Goal: Transaction & Acquisition: Book appointment/travel/reservation

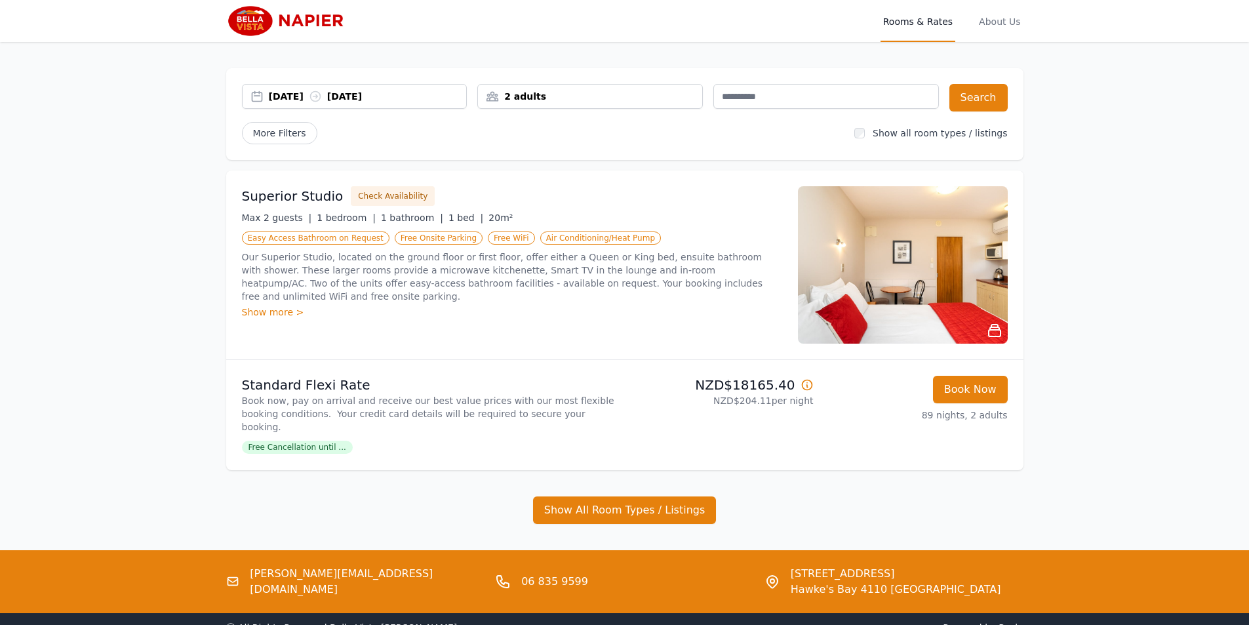
click at [556, 93] on div "2 adults" at bounding box center [590, 96] width 224 height 13
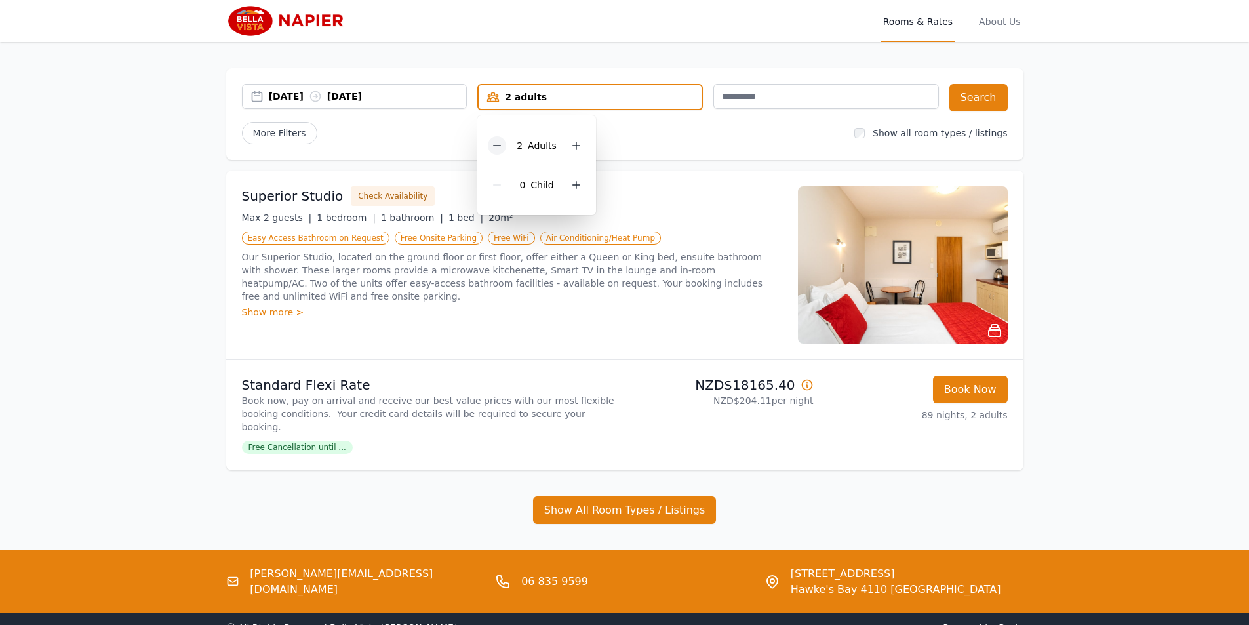
click at [498, 142] on icon at bounding box center [497, 145] width 10 height 10
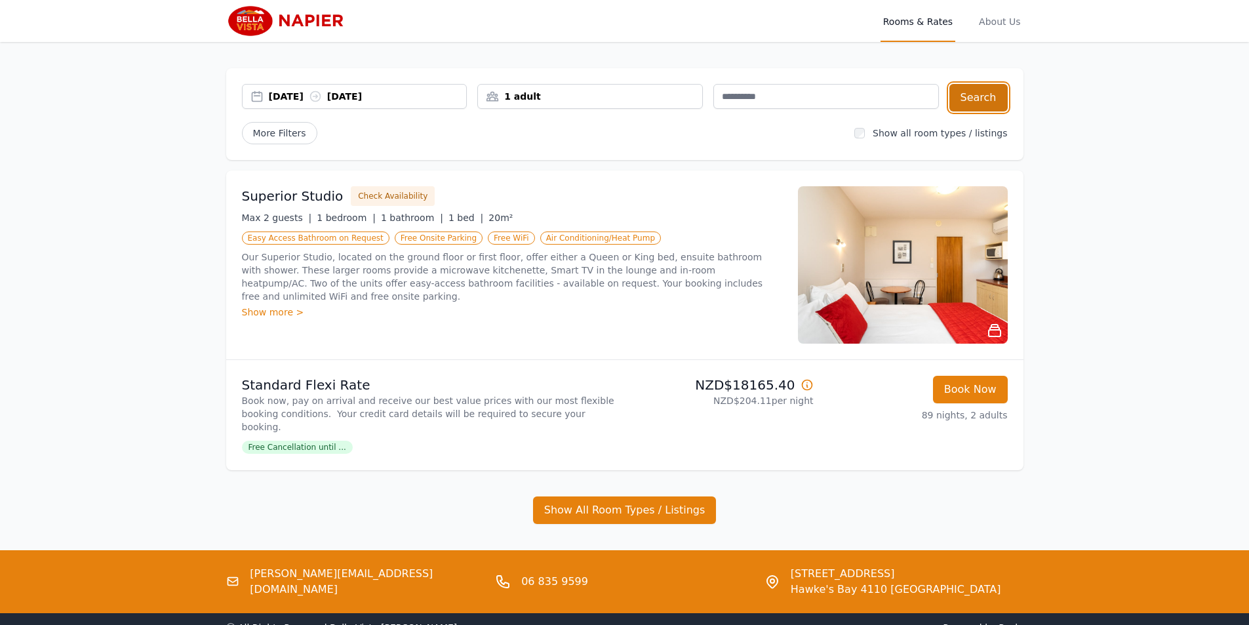
click at [982, 101] on button "Search" at bounding box center [979, 98] width 58 height 28
click at [805, 382] on icon at bounding box center [807, 384] width 13 height 13
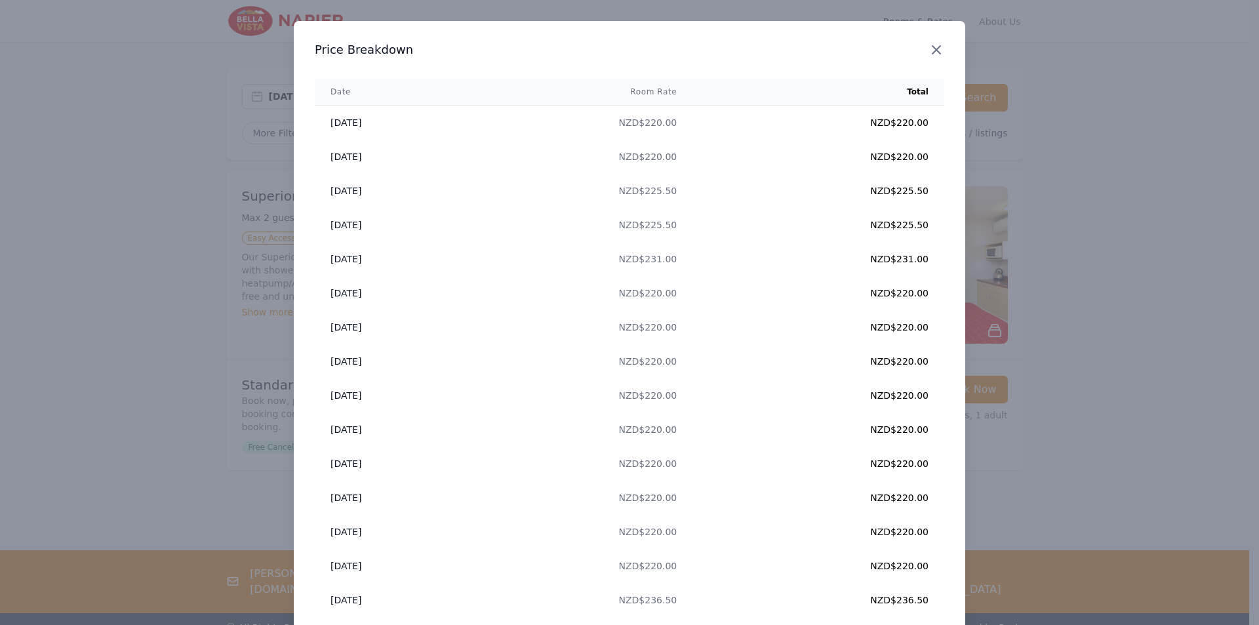
click at [934, 45] on icon "button" at bounding box center [937, 50] width 16 height 16
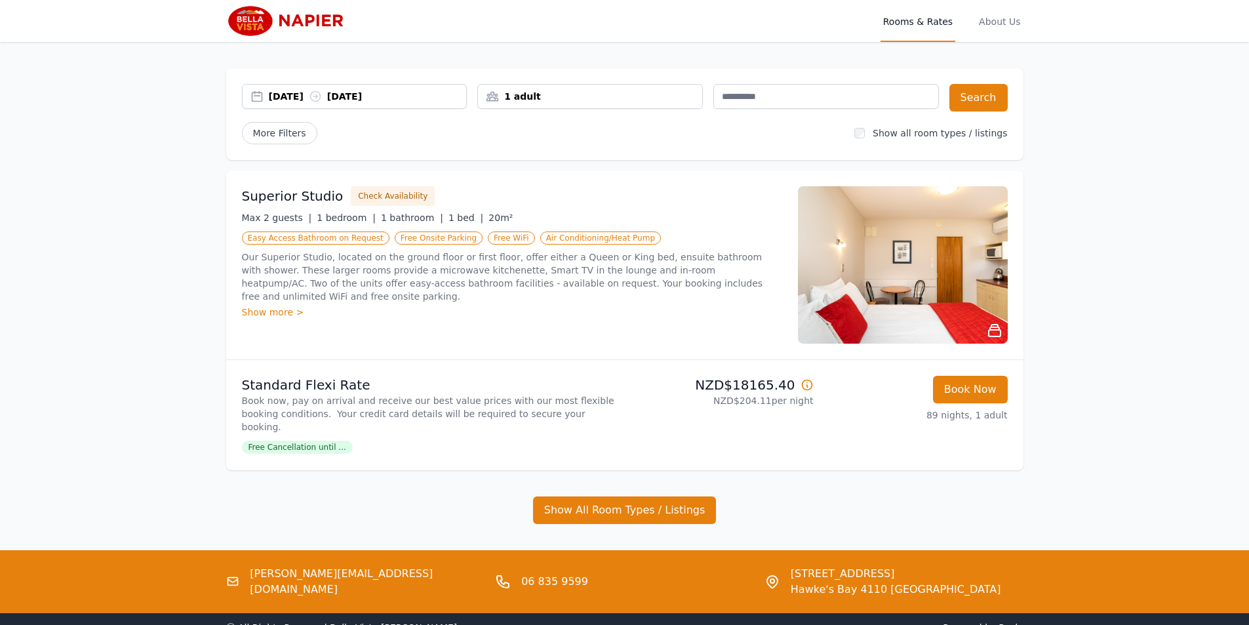
click at [901, 266] on img at bounding box center [903, 264] width 210 height 157
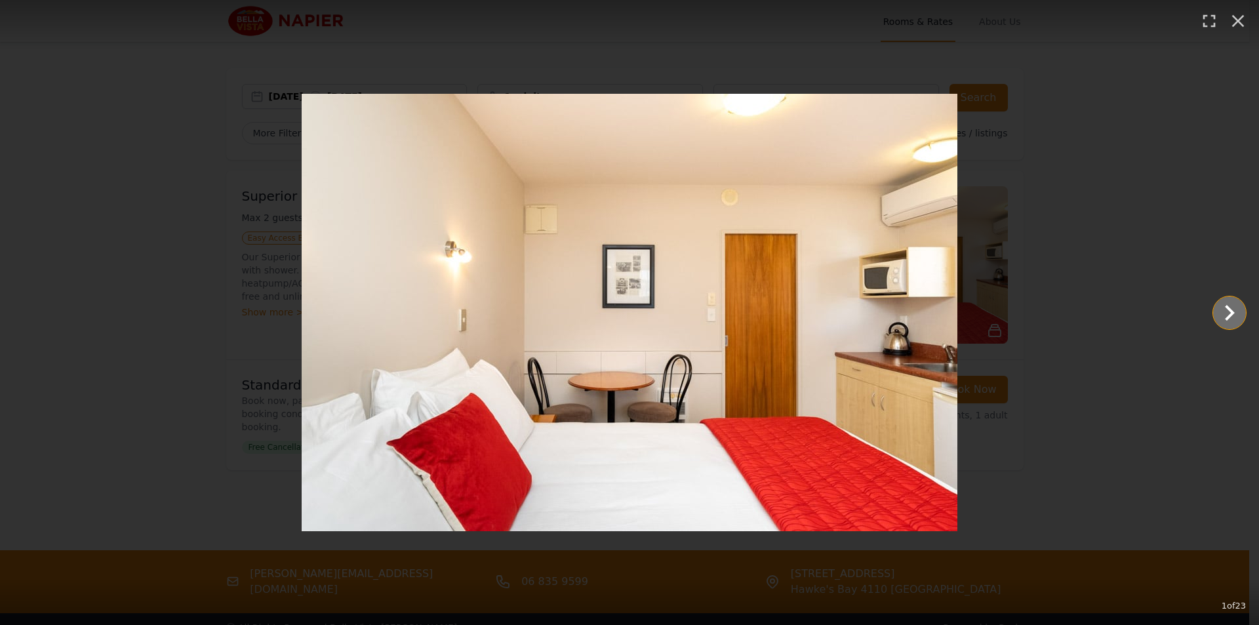
click at [1232, 312] on icon "Show slide 2 of 23" at bounding box center [1230, 313] width 10 height 16
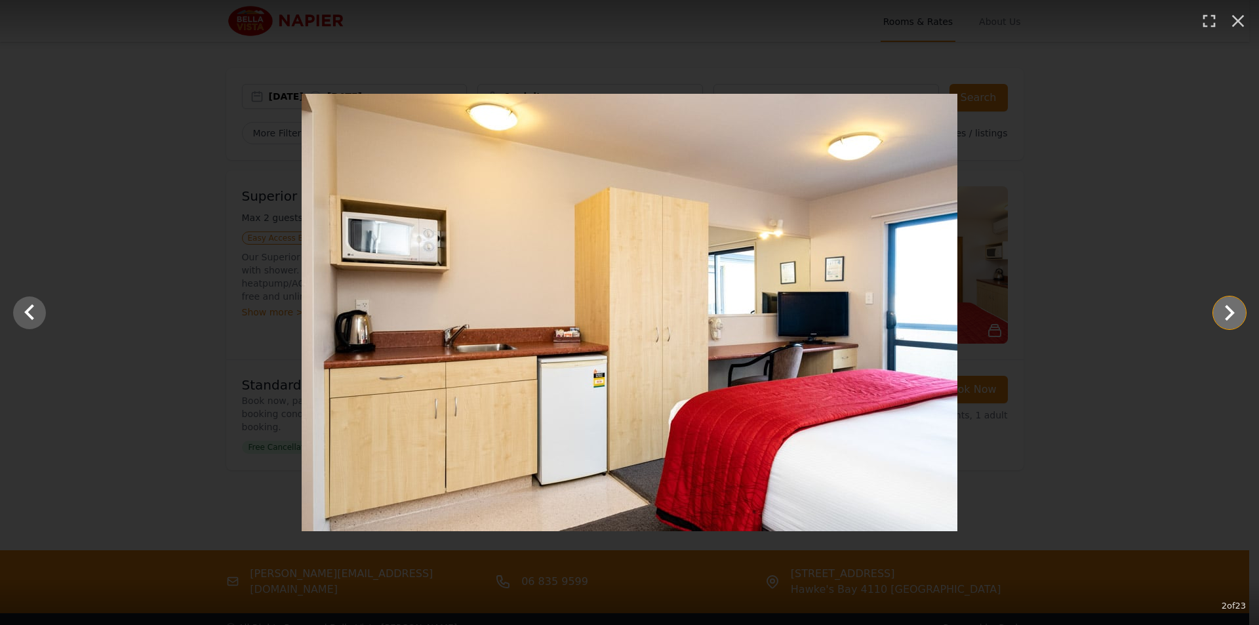
click at [1232, 312] on icon "Show slide 3 of 23" at bounding box center [1230, 313] width 10 height 16
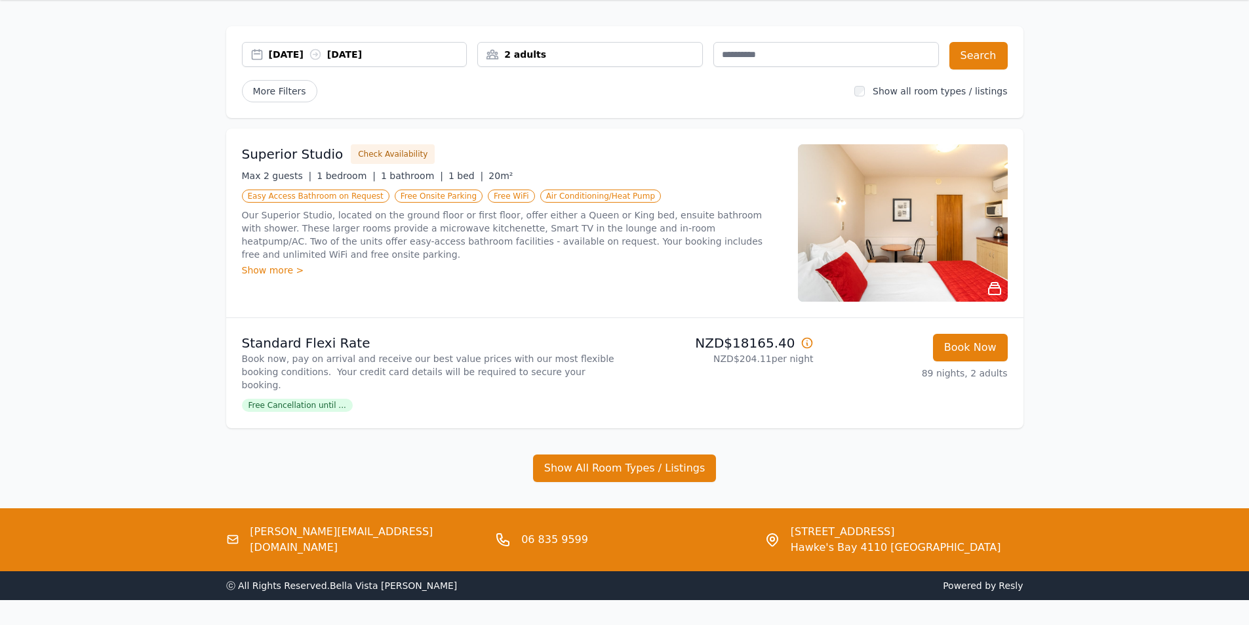
scroll to position [67, 0]
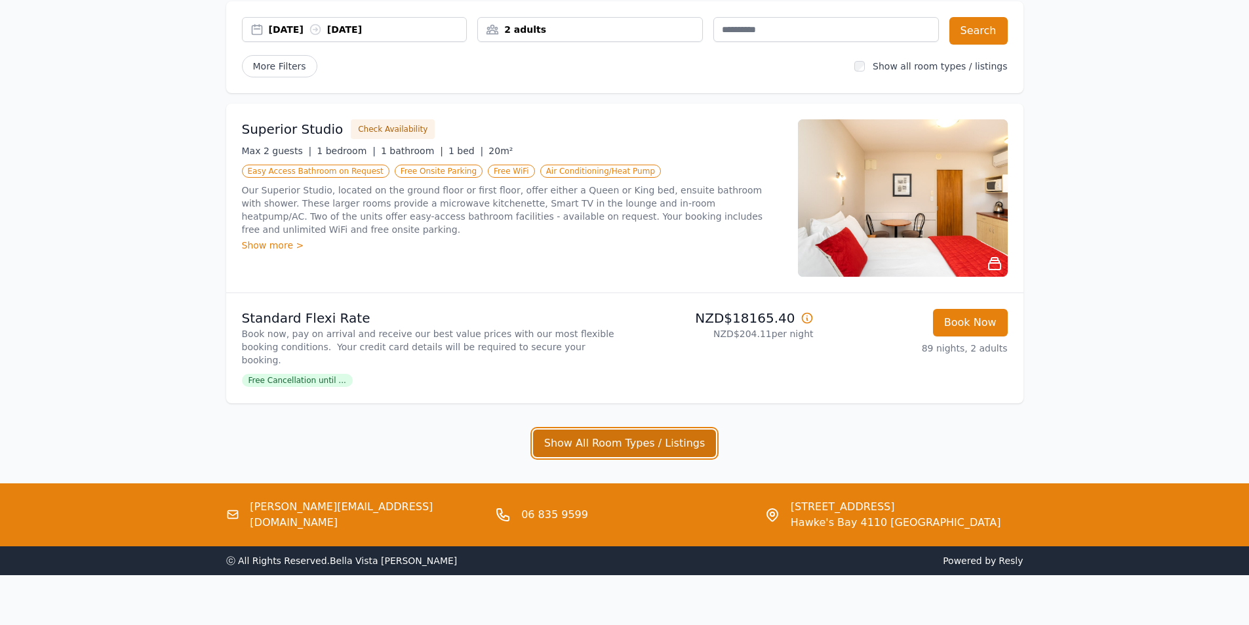
click at [603, 431] on button "Show All Room Types / Listings" at bounding box center [625, 444] width 184 height 28
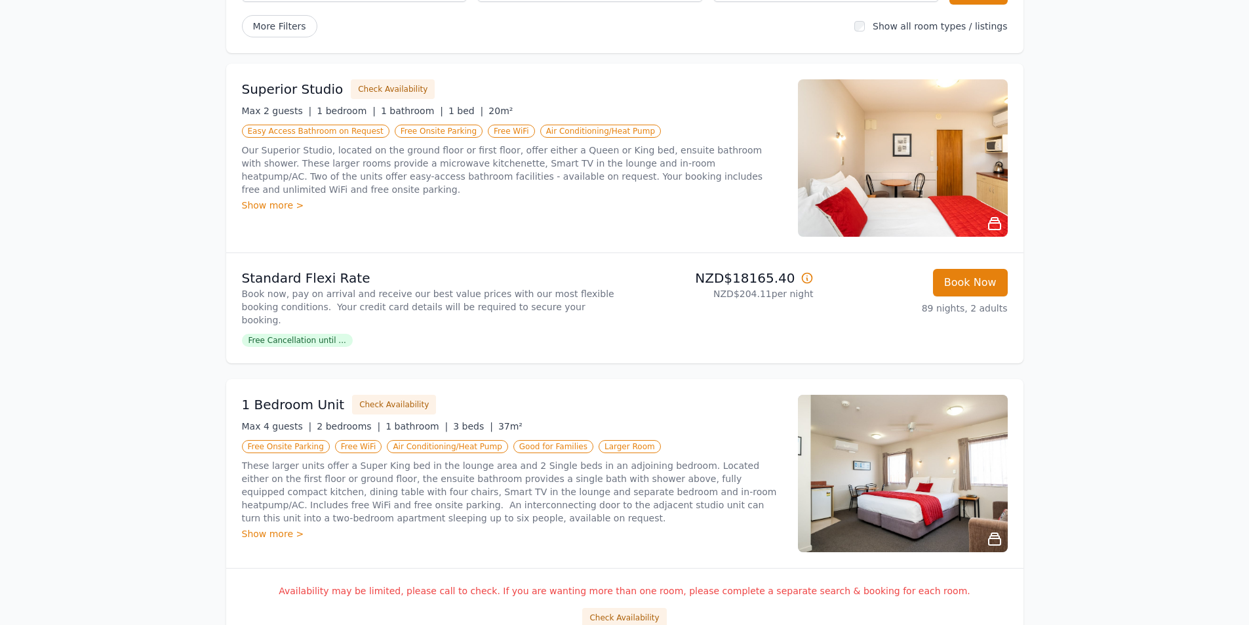
scroll to position [0, 0]
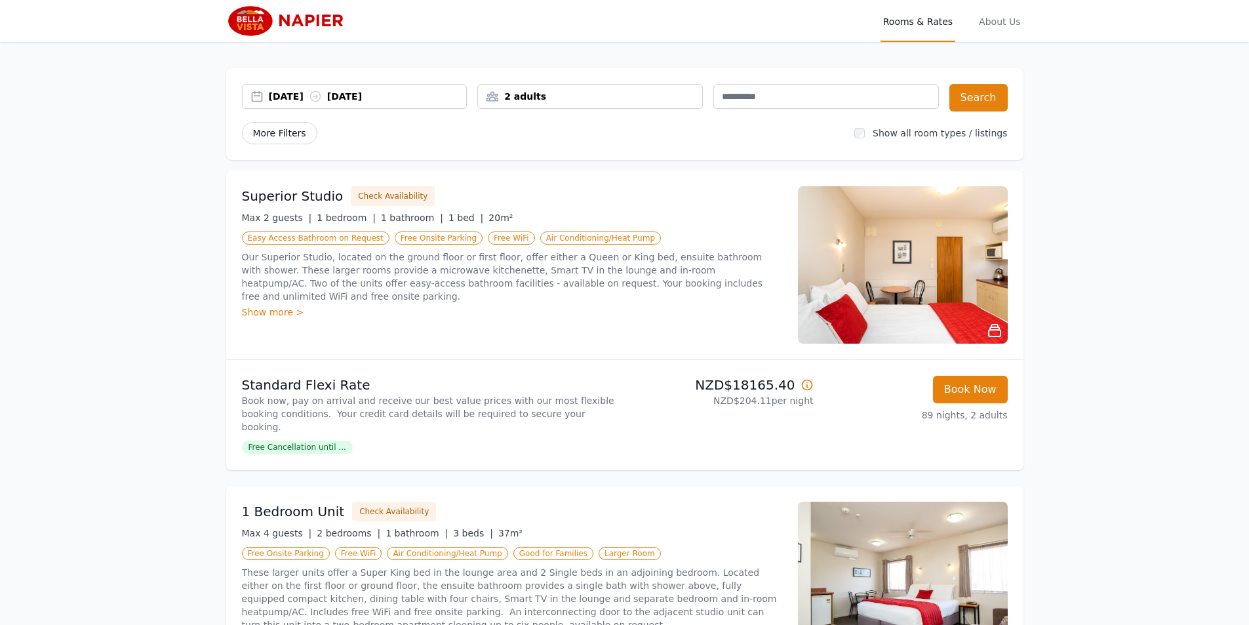
click at [291, 127] on span "More Filters" at bounding box center [279, 133] width 75 height 22
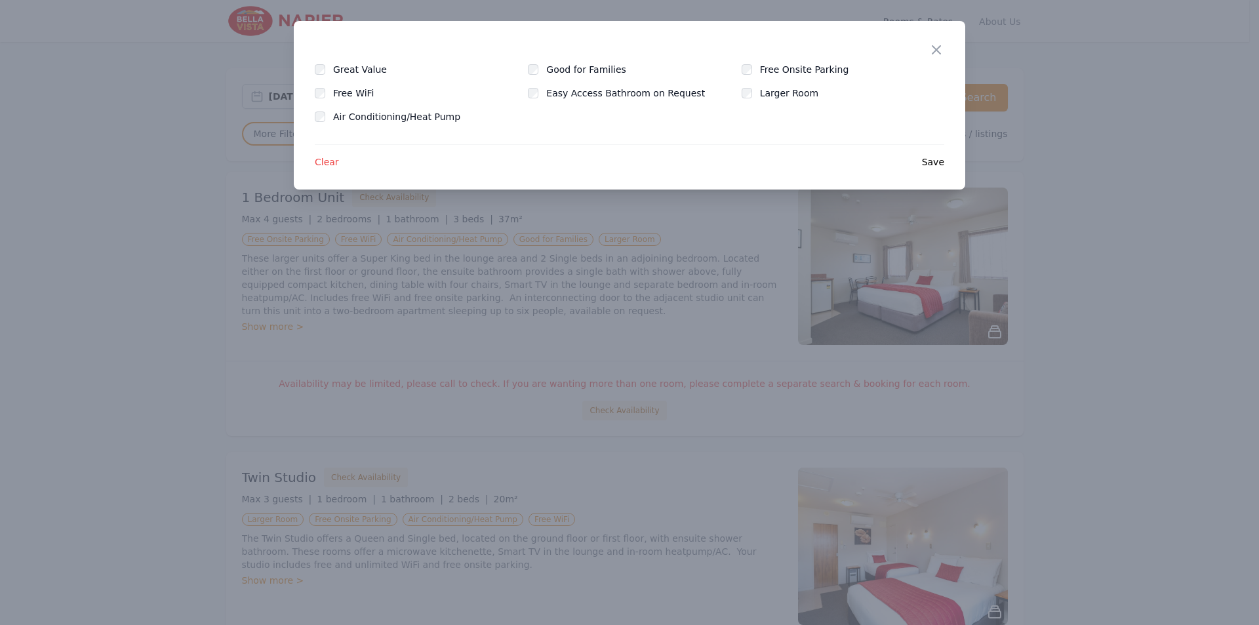
click at [934, 159] on span "Save" at bounding box center [933, 161] width 22 height 13
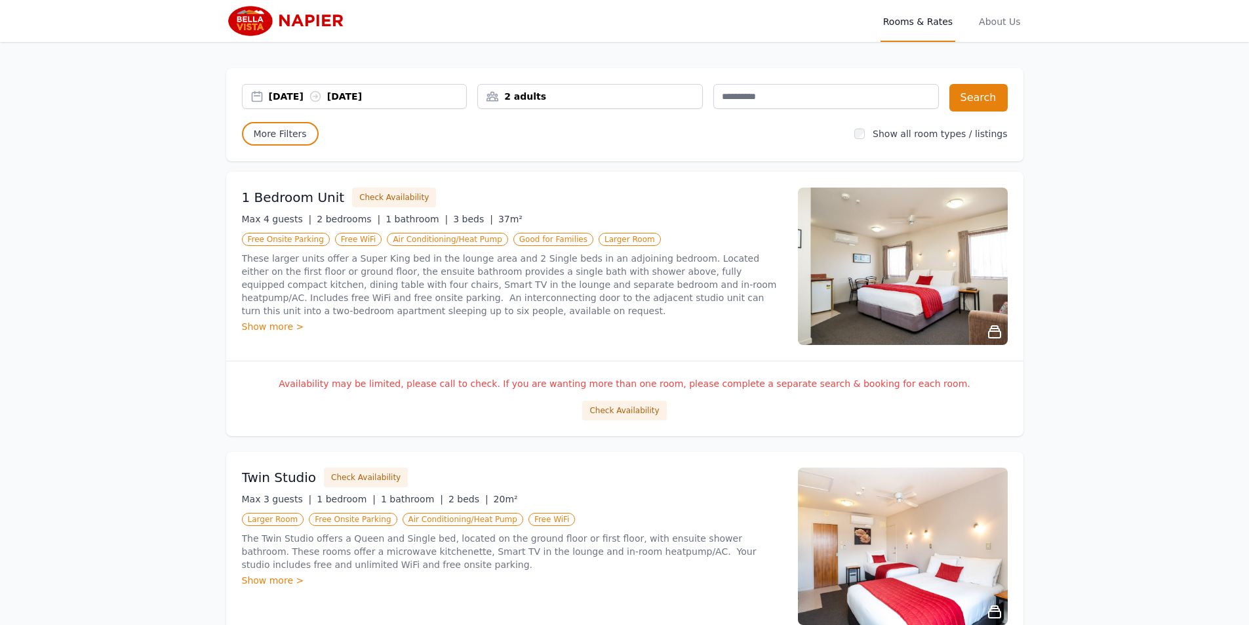
click at [513, 101] on div "2 adults" at bounding box center [590, 96] width 224 height 13
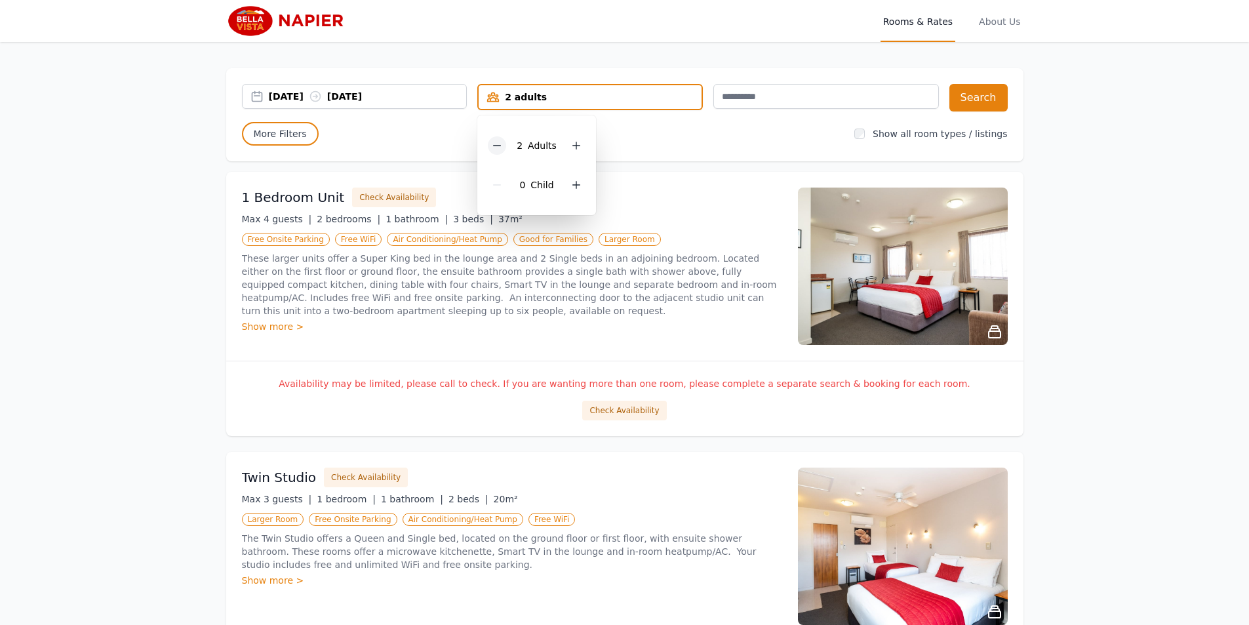
click at [499, 144] on icon at bounding box center [497, 145] width 10 height 10
click at [136, 224] on div "Open main menu Rooms & Rates About Us [DATE] [DATE] 1 adult 1 Adult 0 Child Sea…" at bounding box center [624, 417] width 1249 height 834
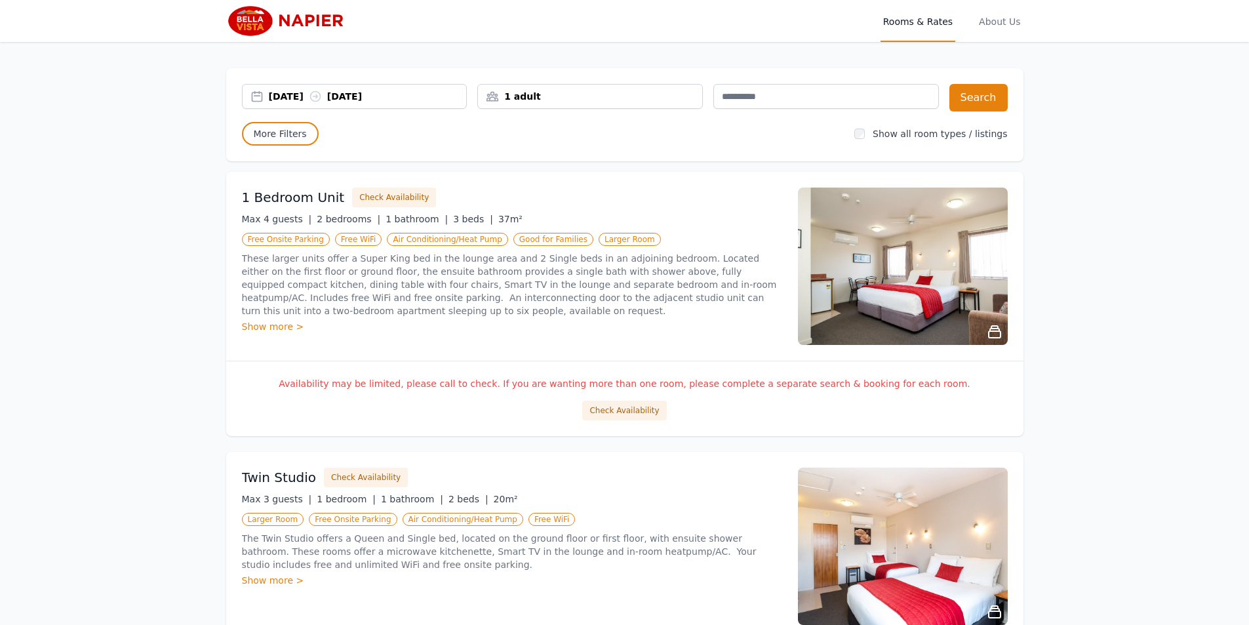
click at [357, 96] on div "[DATE] [DATE]" at bounding box center [368, 96] width 198 height 13
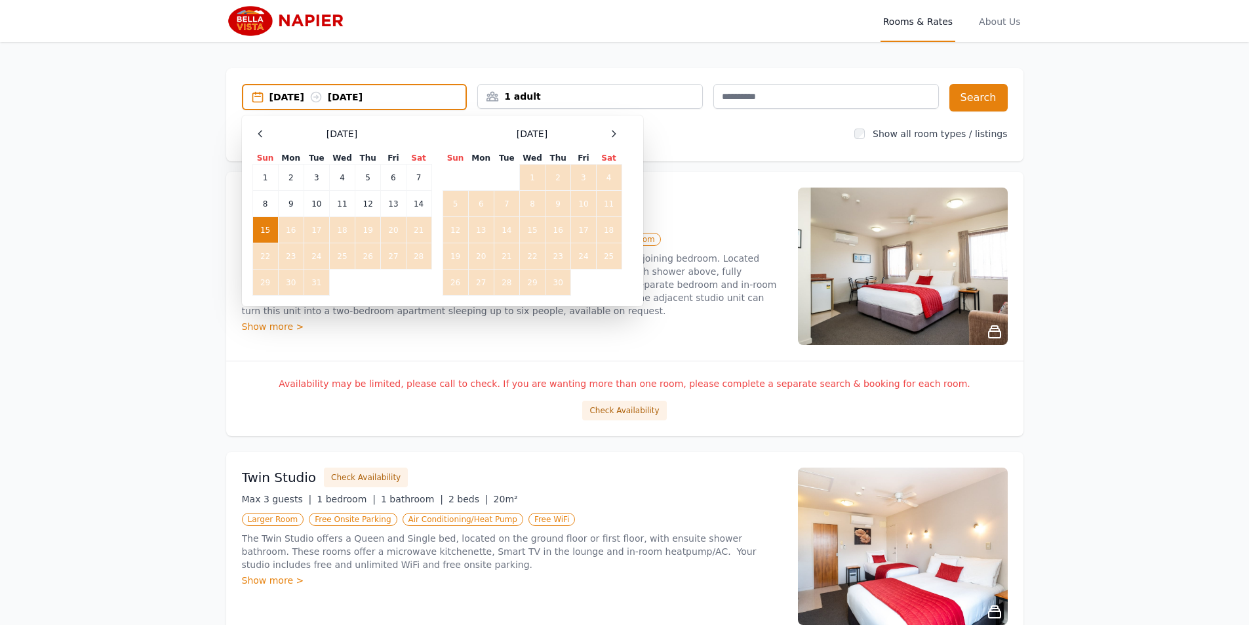
click at [146, 294] on div "Open main menu Rooms & Rates About Us [DATE] [DATE] Select Dates [DATE] Sun Mon…" at bounding box center [624, 417] width 1249 height 834
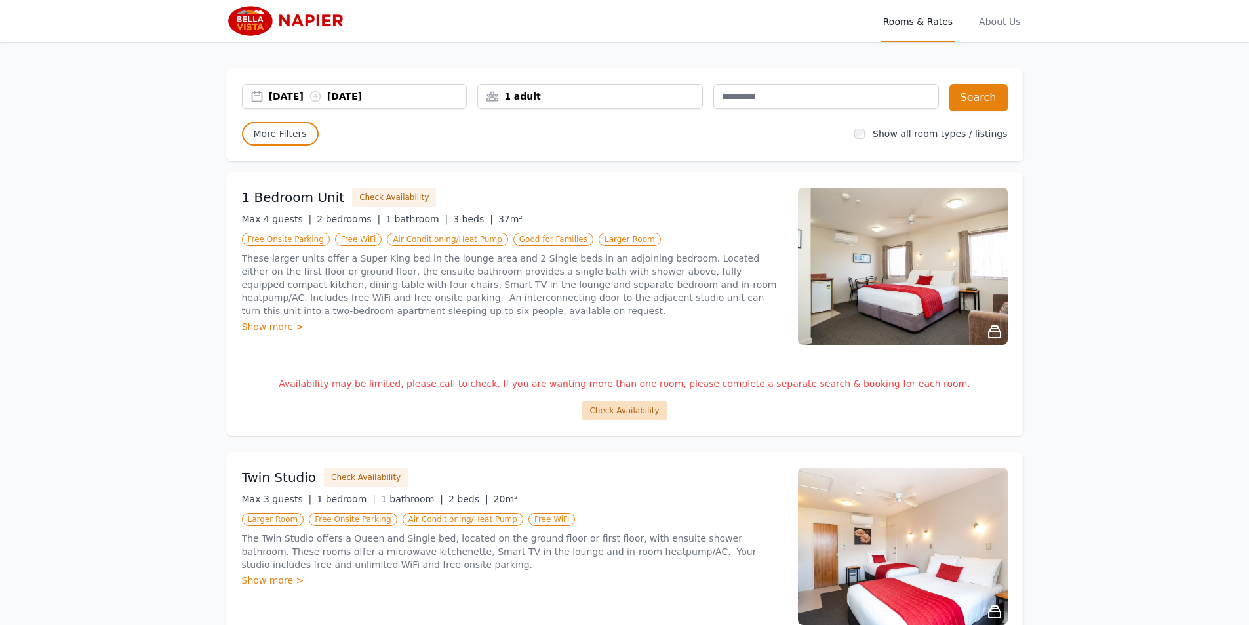
click at [609, 412] on button "Check Availability" at bounding box center [624, 411] width 84 height 20
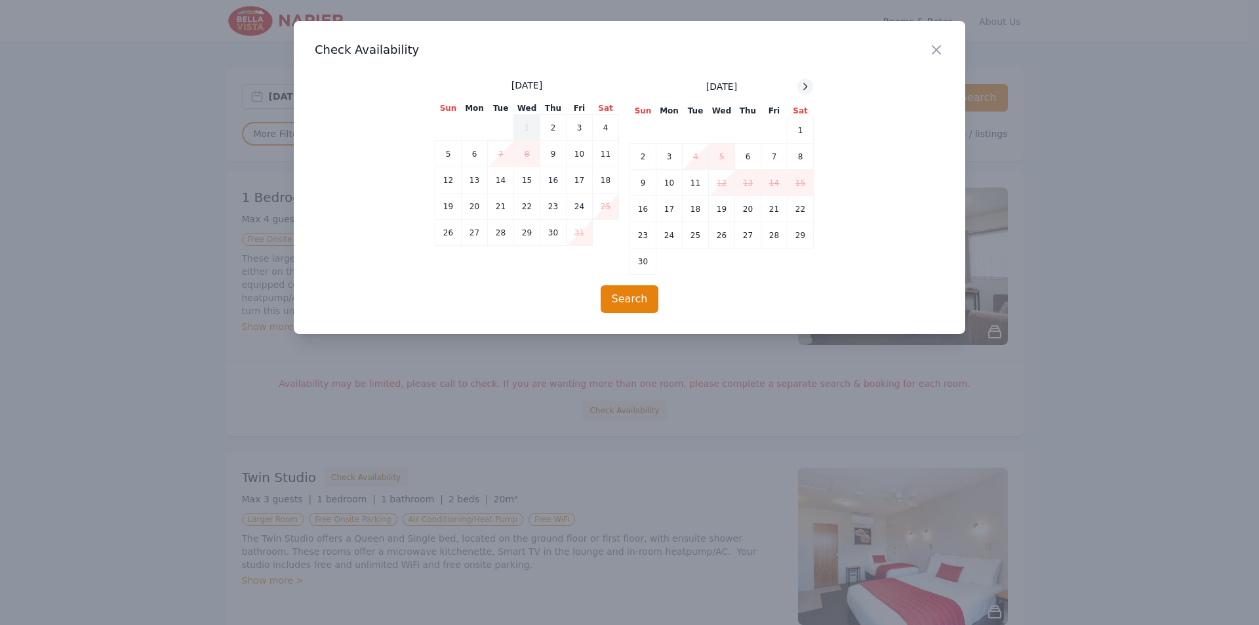
click at [805, 88] on icon at bounding box center [805, 86] width 10 height 10
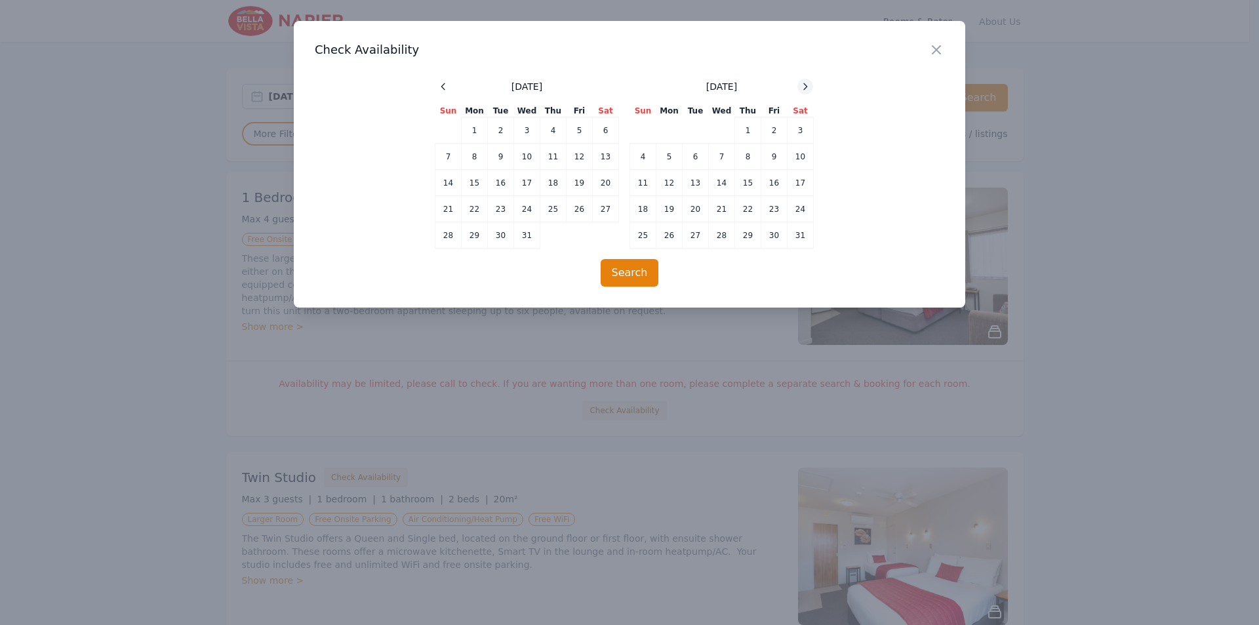
click at [805, 88] on icon at bounding box center [805, 86] width 10 height 10
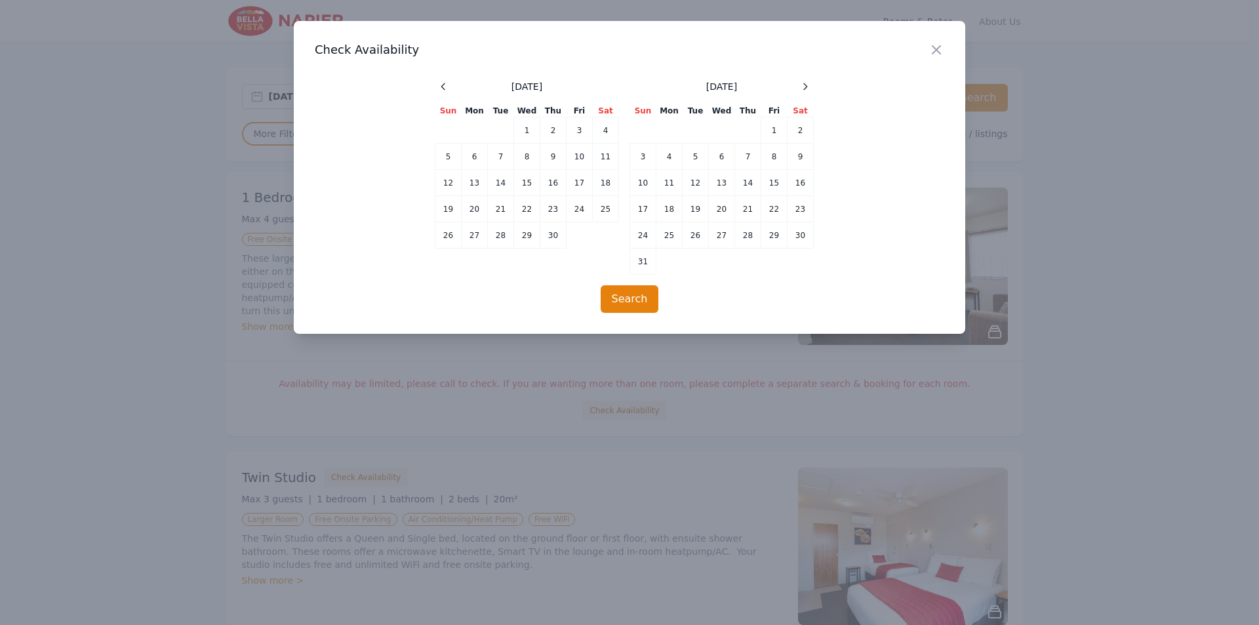
click at [141, 252] on div at bounding box center [629, 312] width 1259 height 625
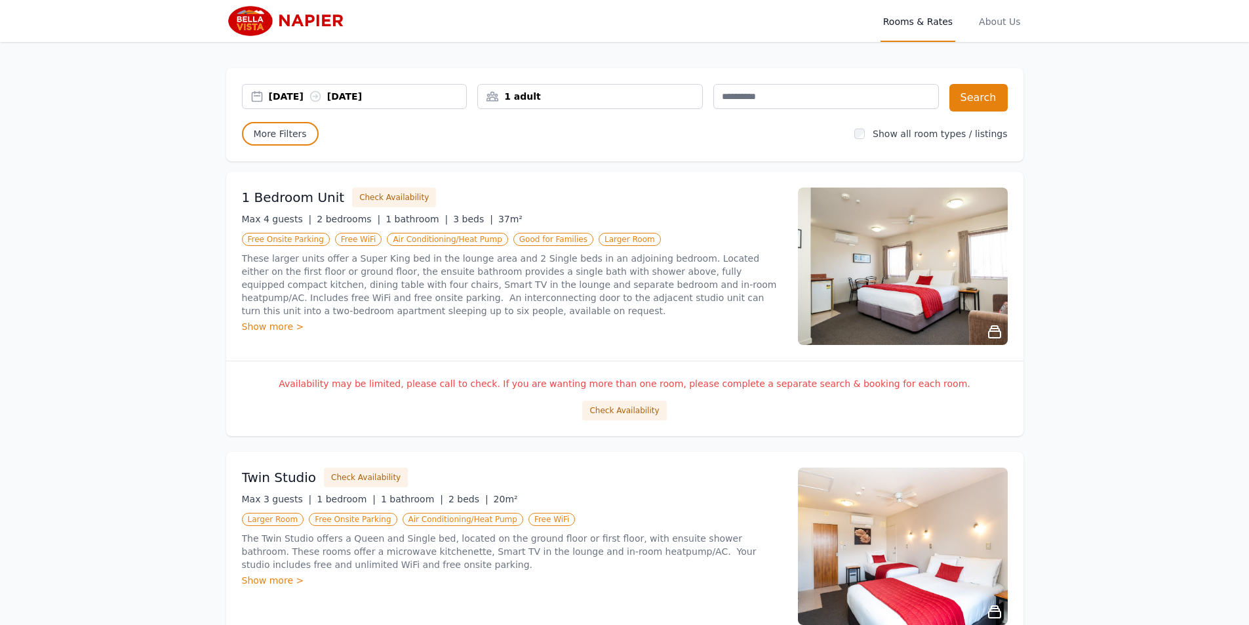
click at [317, 92] on div "[DATE] [DATE]" at bounding box center [368, 96] width 198 height 13
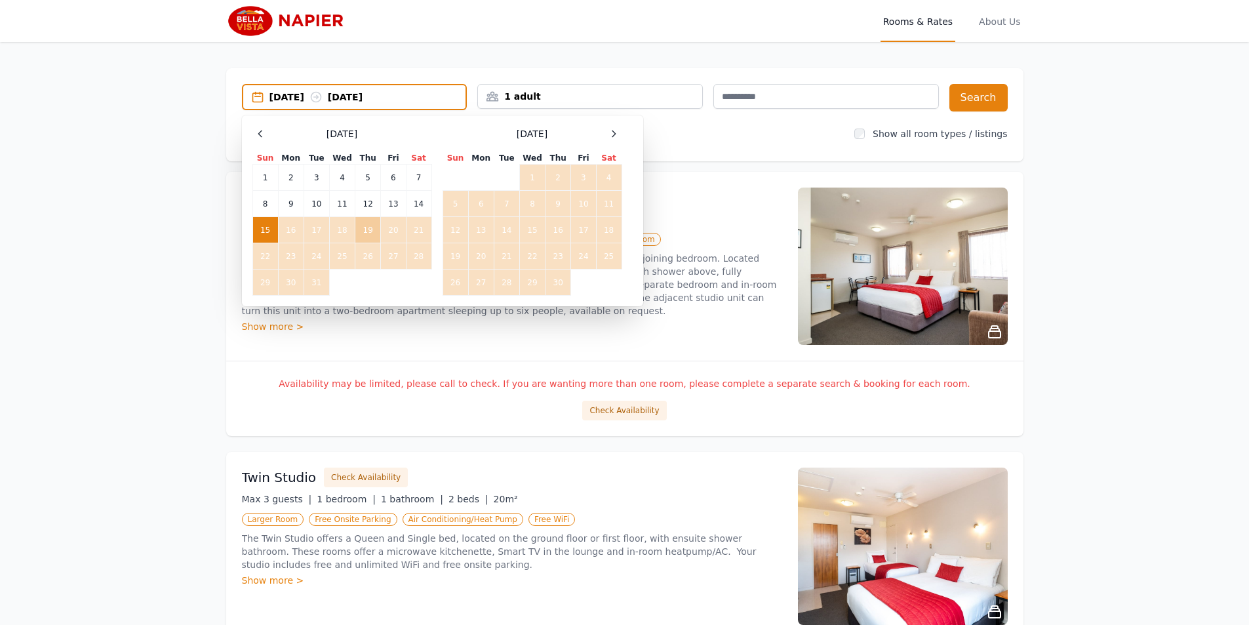
click at [367, 226] on td "19" at bounding box center [368, 230] width 26 height 26
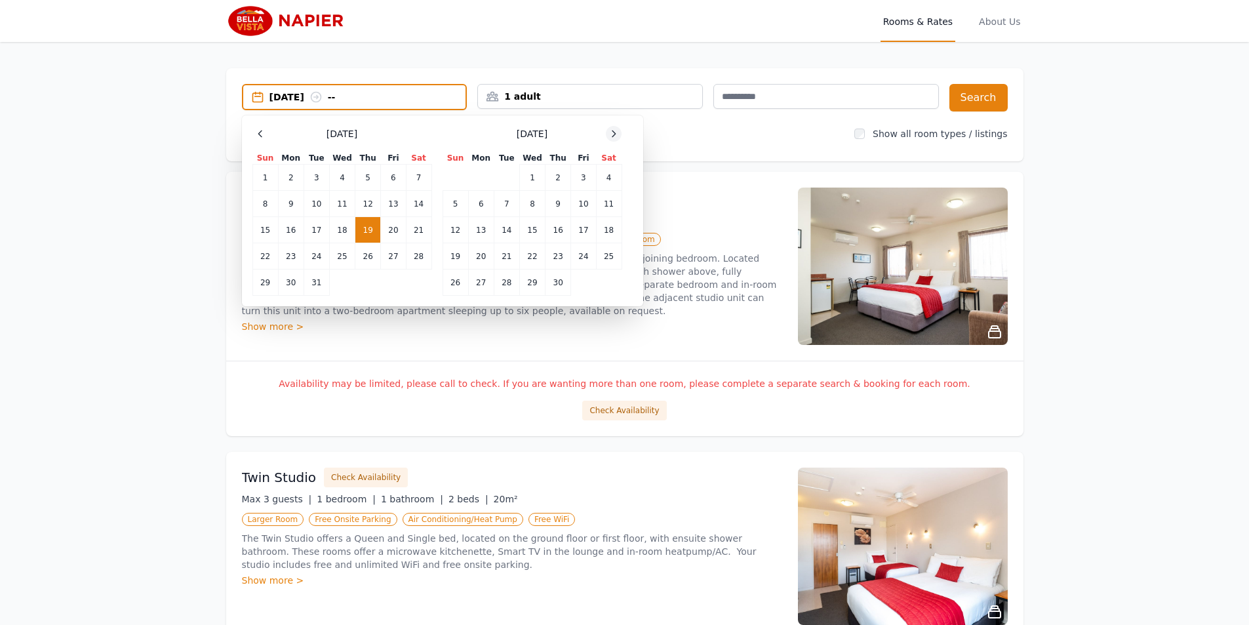
click at [614, 131] on icon at bounding box center [613, 133] width 3 height 6
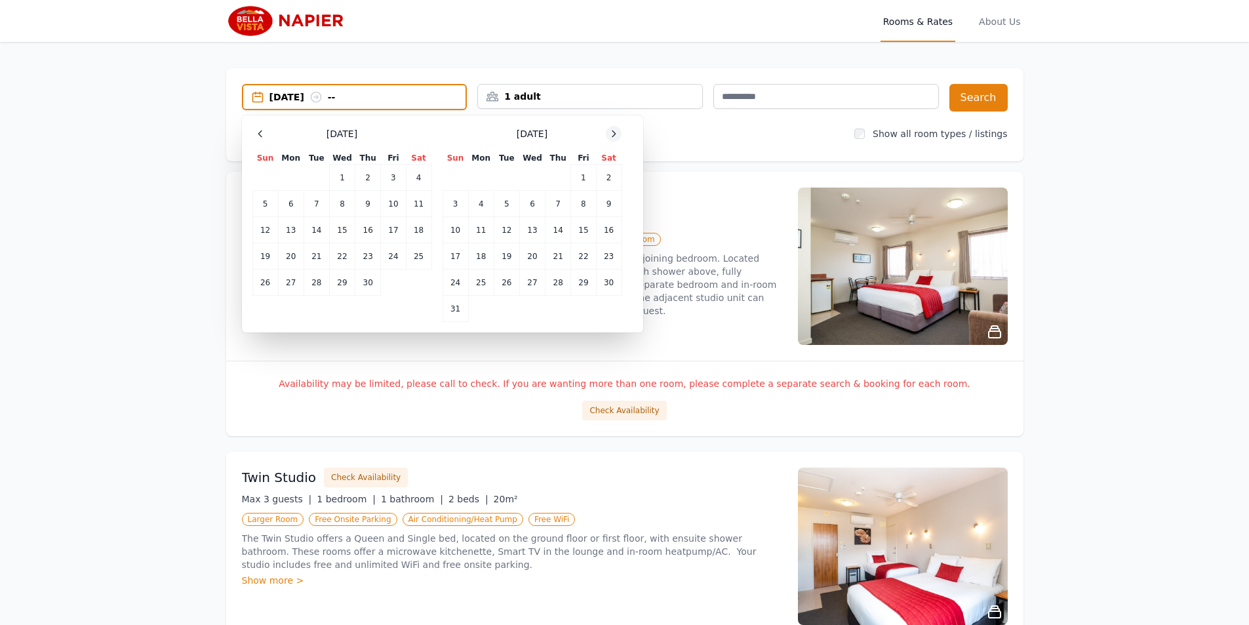
click at [614, 131] on icon at bounding box center [613, 133] width 3 height 6
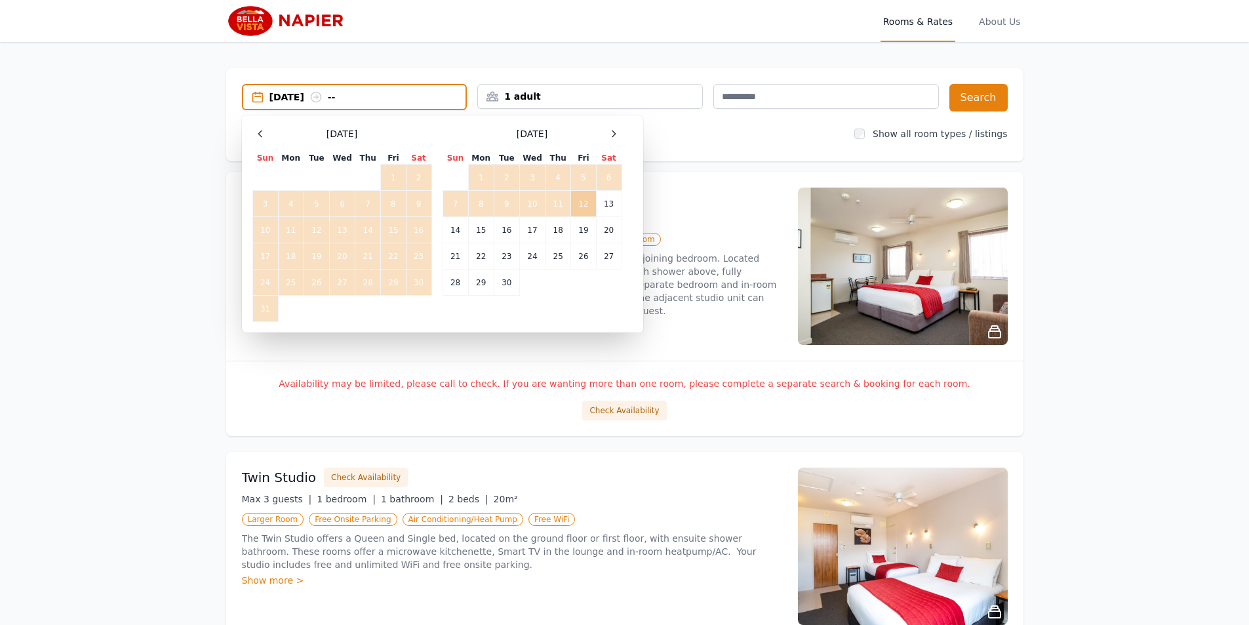
click at [580, 207] on td "12" at bounding box center [583, 204] width 25 height 26
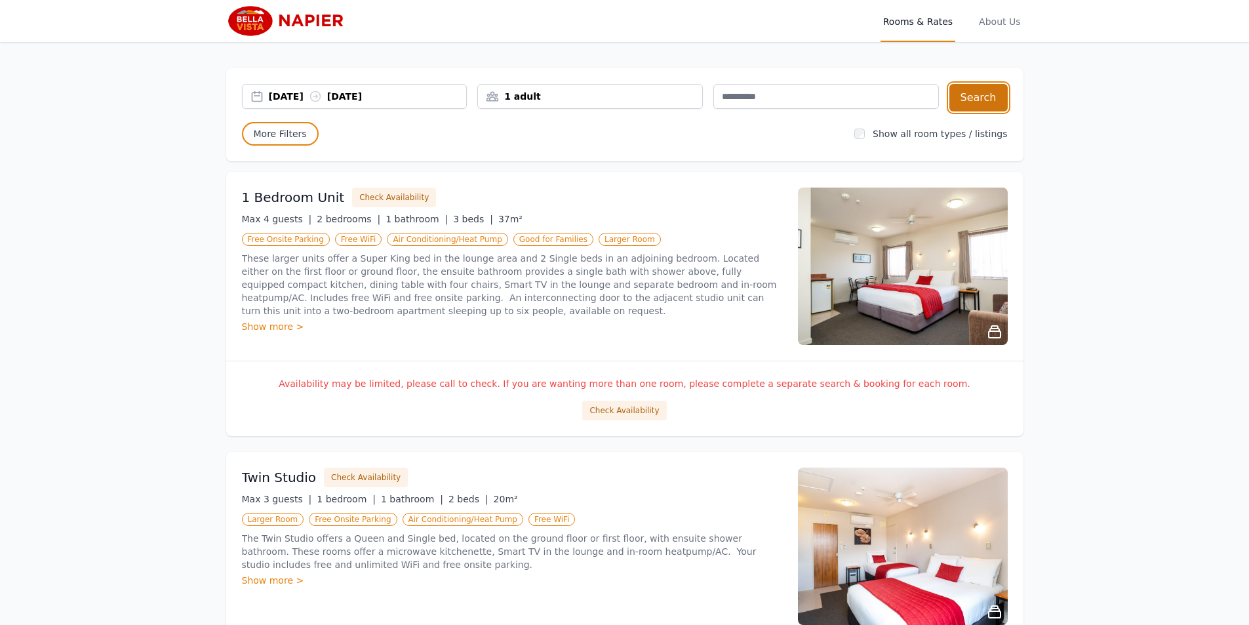
click at [972, 106] on button "Search" at bounding box center [979, 98] width 58 height 28
